Goal: Find specific fact: Find specific fact

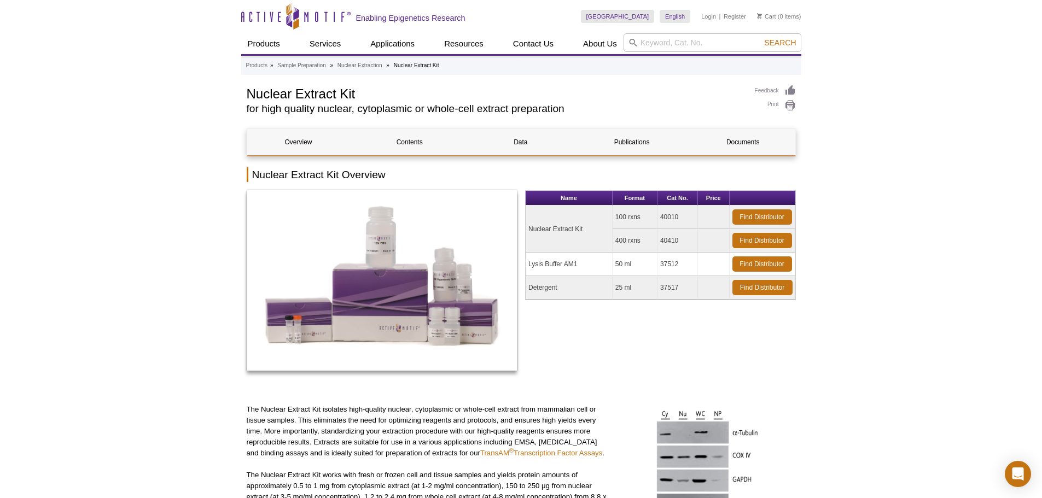
drag, startPoint x: 681, startPoint y: 239, endPoint x: 659, endPoint y: 240, distance: 21.4
click at [659, 240] on td "40410" at bounding box center [677, 241] width 40 height 24
copy td "40410"
drag, startPoint x: 364, startPoint y: 93, endPoint x: 246, endPoint y: 96, distance: 118.1
click at [247, 96] on h1 "Nuclear Extract Kit" at bounding box center [495, 93] width 497 height 16
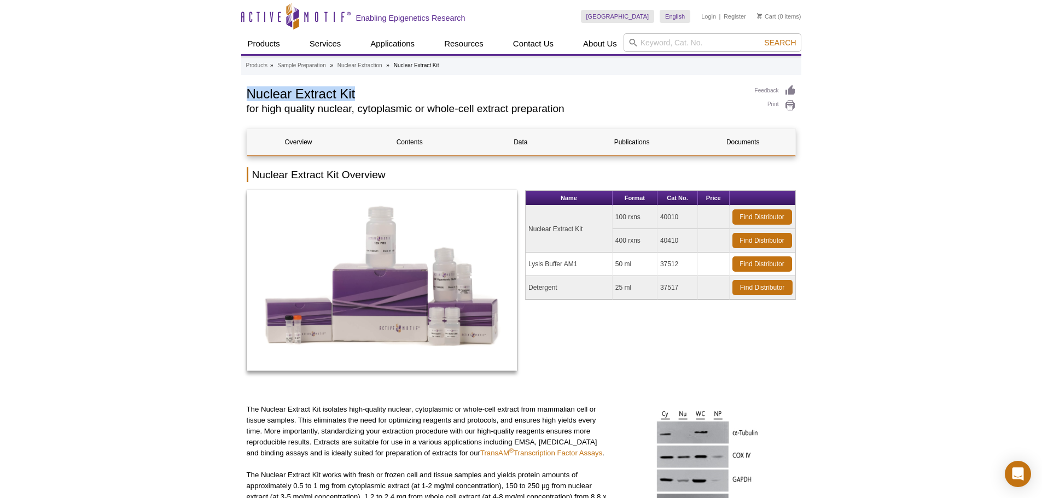
copy h1 "Nuclear Extract Kit"
click at [679, 239] on td "40410" at bounding box center [677, 241] width 40 height 24
drag, startPoint x: 645, startPoint y: 241, endPoint x: 617, endPoint y: 242, distance: 27.9
click at [617, 242] on td "400 rxns" at bounding box center [634, 241] width 45 height 24
copy td "400 rxns"
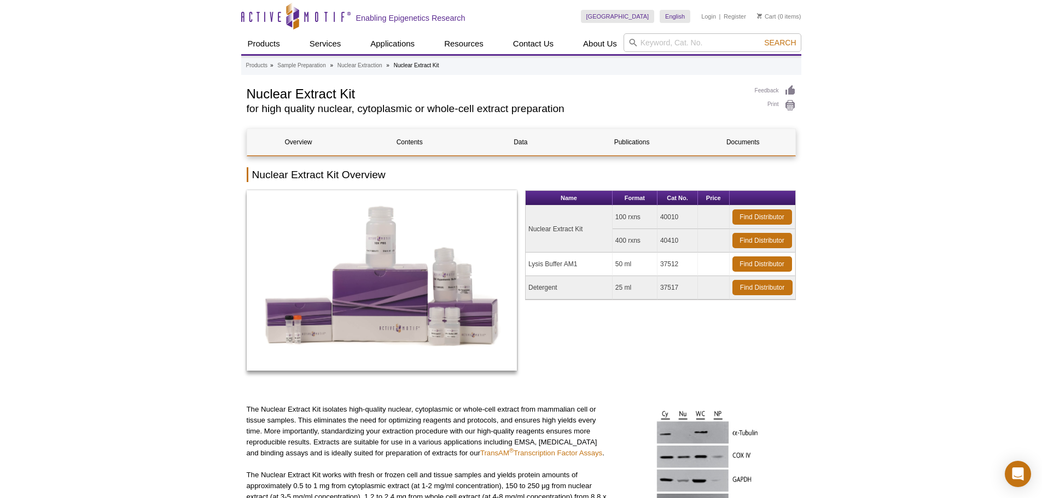
drag, startPoint x: 684, startPoint y: 241, endPoint x: 663, endPoint y: 243, distance: 21.0
click at [663, 243] on td "40410" at bounding box center [677, 241] width 40 height 24
drag, startPoint x: 675, startPoint y: 243, endPoint x: 692, endPoint y: 238, distance: 17.6
click at [692, 238] on td "40410" at bounding box center [677, 241] width 40 height 24
drag, startPoint x: 684, startPoint y: 239, endPoint x: 660, endPoint y: 242, distance: 24.3
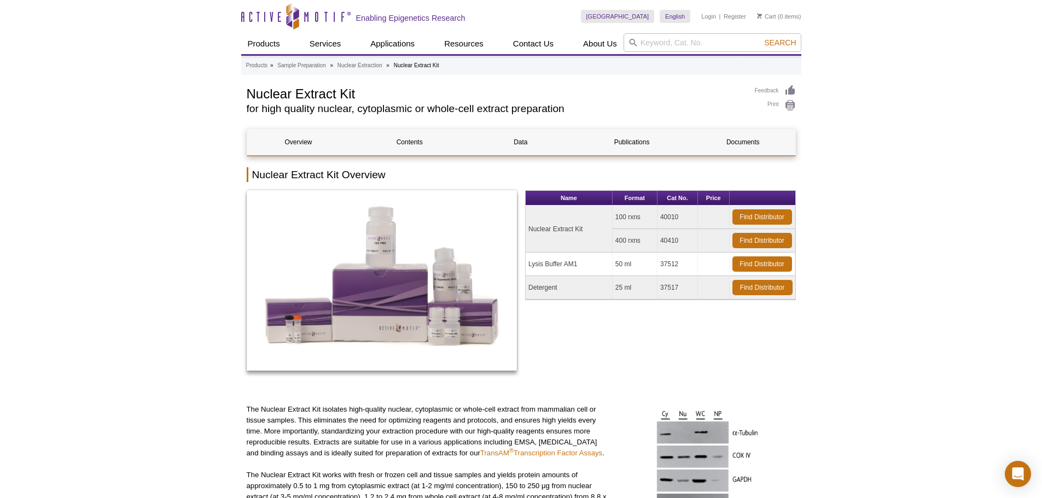
click at [660, 242] on td "40410" at bounding box center [677, 241] width 40 height 24
copy td "40410"
